Goal: Go to known website: Access a specific website the user already knows

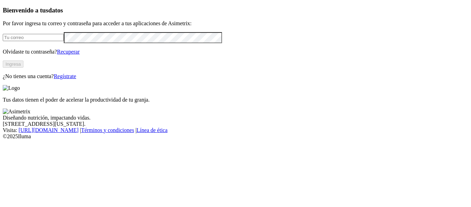
type input "[PERSON_NAME][EMAIL_ADDRESS][DOMAIN_NAME]"
click at [23, 68] on button "Ingresa" at bounding box center [13, 63] width 21 height 7
